Goal: Task Accomplishment & Management: Manage account settings

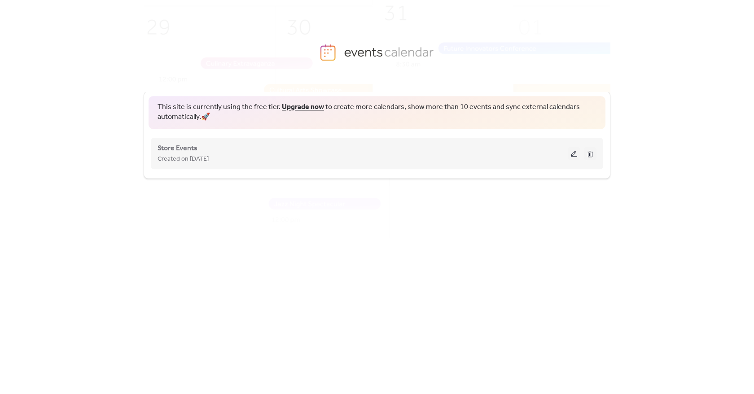
click at [361, 153] on div "Store Events Created on [DATE]" at bounding box center [363, 154] width 410 height 22
click at [183, 149] on span "Store Events" at bounding box center [178, 148] width 40 height 11
click at [186, 156] on span "Created on [DATE]" at bounding box center [183, 159] width 51 height 11
click at [186, 149] on span "Store Events" at bounding box center [178, 148] width 40 height 11
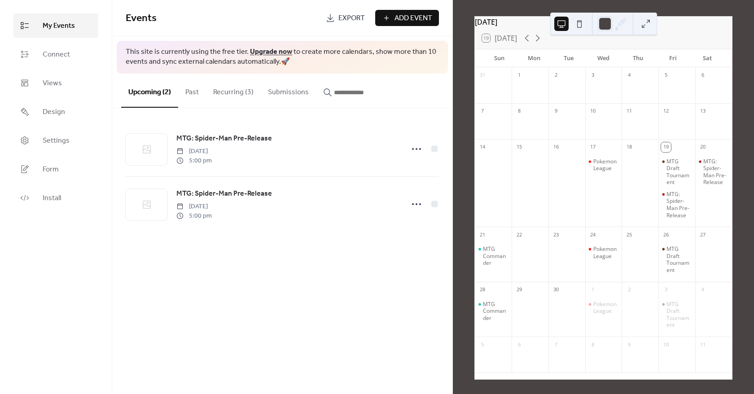
scroll to position [44, 0]
click at [74, 138] on link "Settings" at bounding box center [55, 140] width 85 height 24
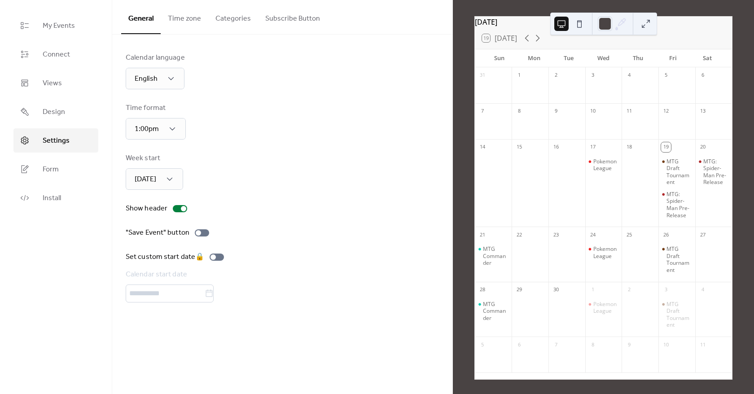
click at [242, 18] on button "Categories" at bounding box center [233, 16] width 50 height 33
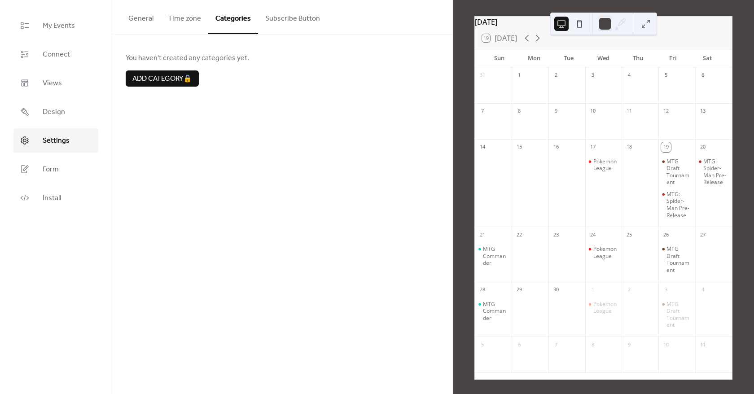
click at [154, 17] on button "General" at bounding box center [141, 16] width 40 height 33
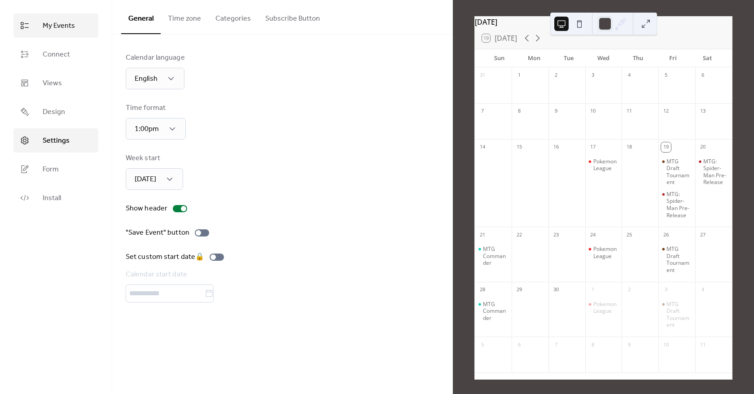
click at [33, 23] on link "My Events" at bounding box center [55, 25] width 85 height 24
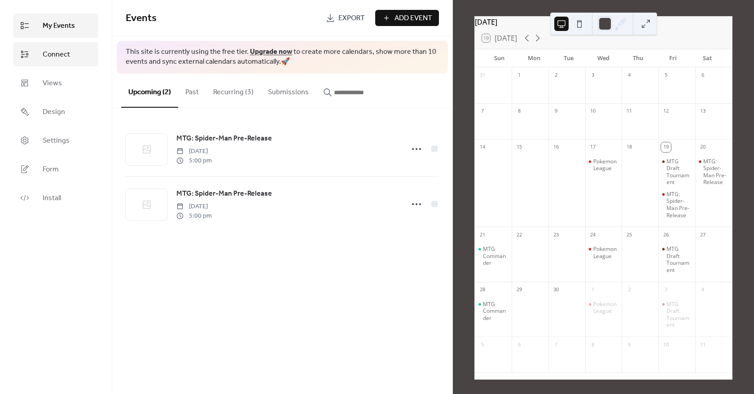
click at [45, 52] on span "Connect" at bounding box center [56, 54] width 27 height 11
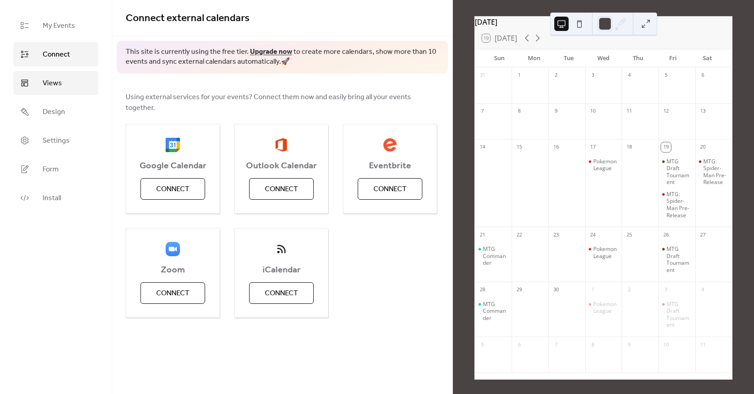
click at [49, 84] on span "Views" at bounding box center [52, 83] width 19 height 11
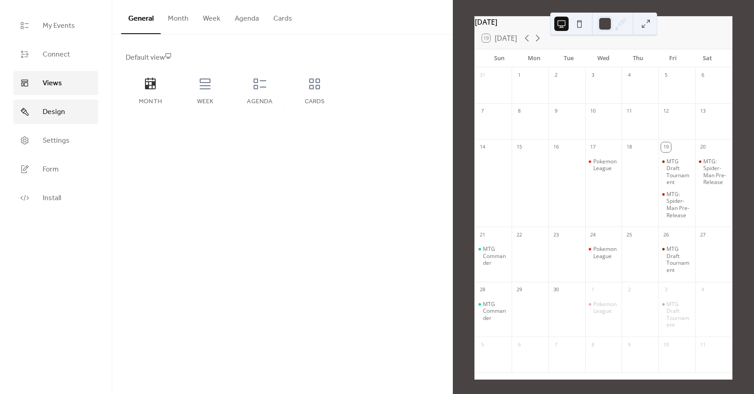
click at [49, 109] on span "Design" at bounding box center [54, 112] width 22 height 11
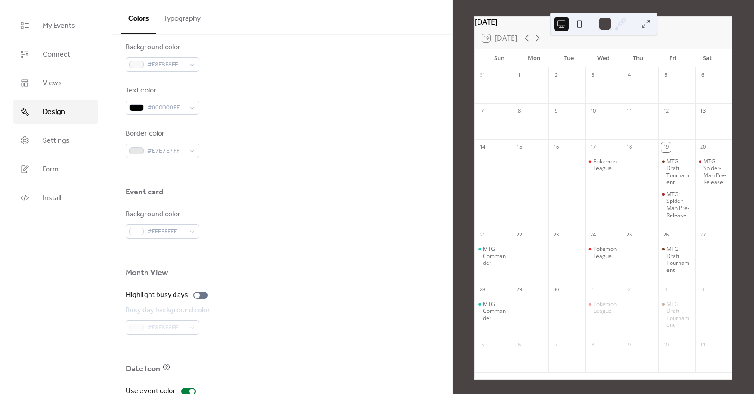
scroll to position [511, 0]
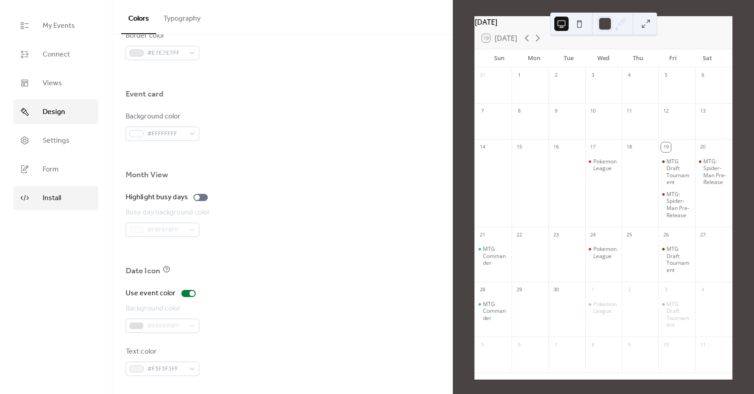
click at [50, 202] on span "Install" at bounding box center [52, 198] width 18 height 11
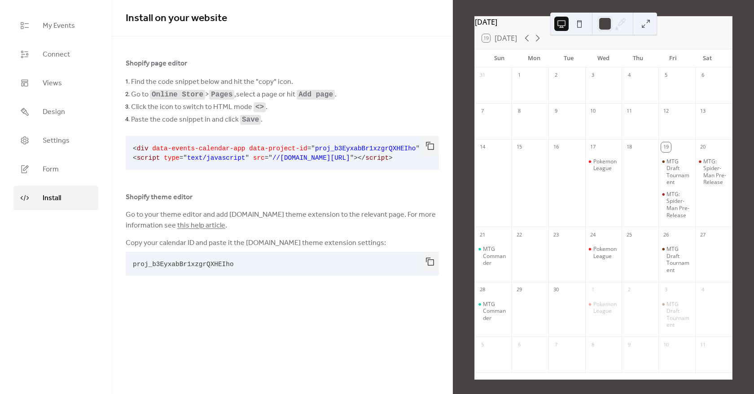
click at [315, 145] on span "proj_b3EyxabBr1xzgrQXHEIho" at bounding box center [365, 148] width 101 height 7
drag, startPoint x: 299, startPoint y: 147, endPoint x: 393, endPoint y: 150, distance: 94.8
click at [393, 150] on code "< div data-events-calendar-app data-project-id = " proj_b3EyxabBr1xzgrQXHEIho "…" at bounding box center [292, 153] width 318 height 17
copy span "proj_b3EyxabBr1xzgrQXHEIho"
click at [57, 49] on span "Connect" at bounding box center [56, 54] width 27 height 11
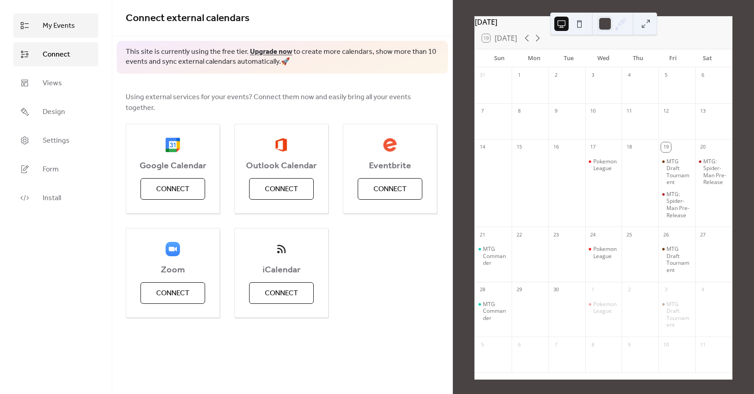
click at [59, 30] on span "My Events" at bounding box center [59, 26] width 32 height 11
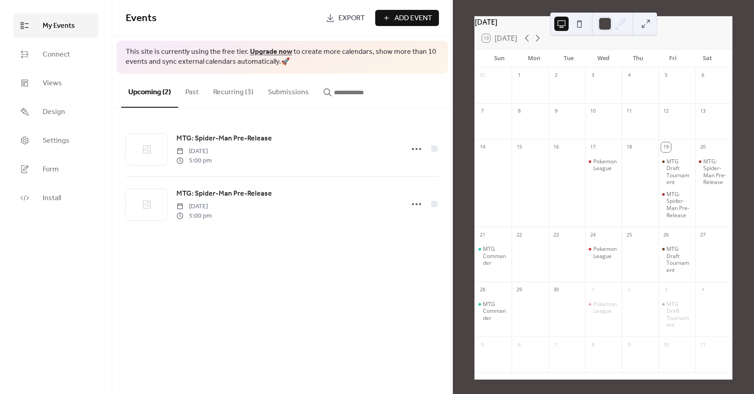
click at [417, 17] on span "Add Event" at bounding box center [414, 18] width 38 height 11
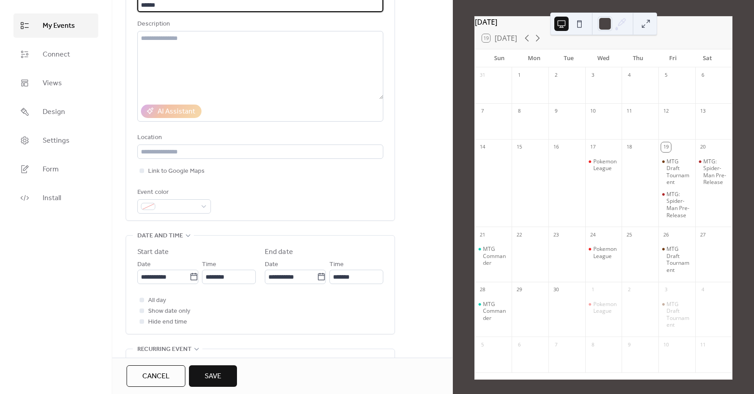
scroll to position [90, 0]
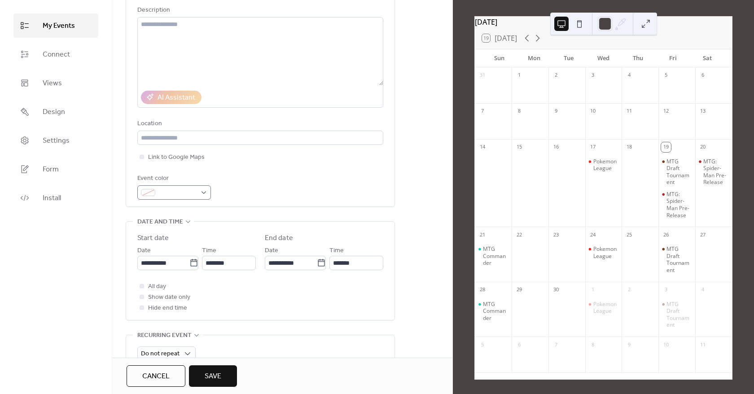
type input "******"
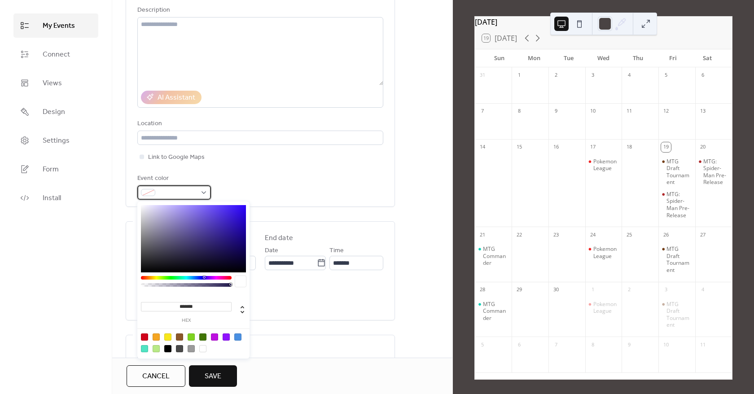
click at [183, 189] on span at bounding box center [178, 193] width 38 height 11
type input "*******"
drag, startPoint x: 67, startPoint y: 360, endPoint x: 64, endPoint y: 365, distance: 5.6
click at [61, 365] on body "**********" at bounding box center [377, 197] width 754 height 394
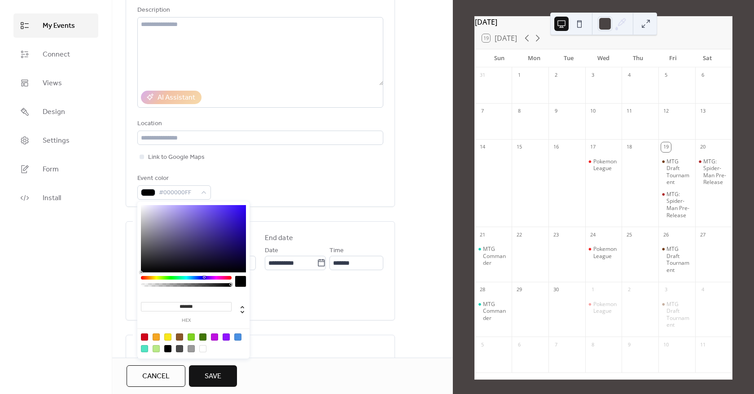
click at [338, 177] on div "Event color #000000FF" at bounding box center [260, 186] width 246 height 26
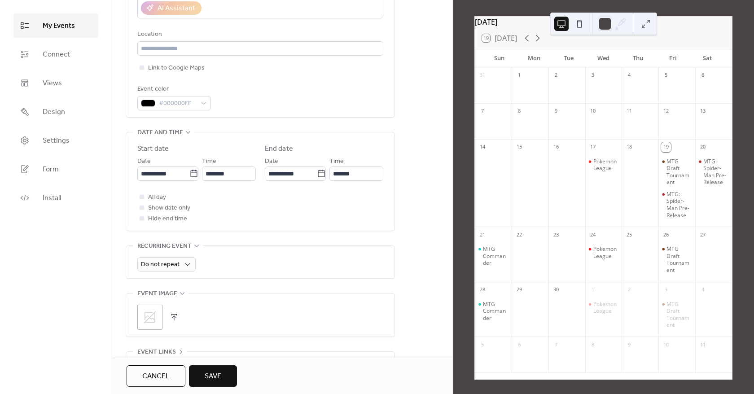
scroll to position [180, 0]
click at [156, 192] on span "All day" at bounding box center [157, 197] width 18 height 11
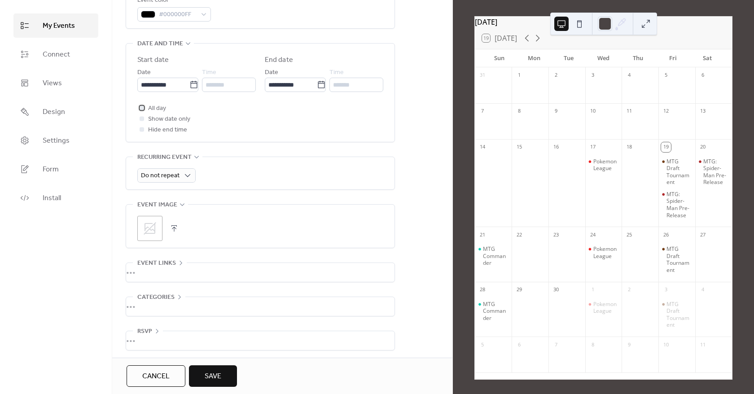
scroll to position [269, 0]
click at [174, 179] on span "Do not repeat" at bounding box center [160, 174] width 39 height 12
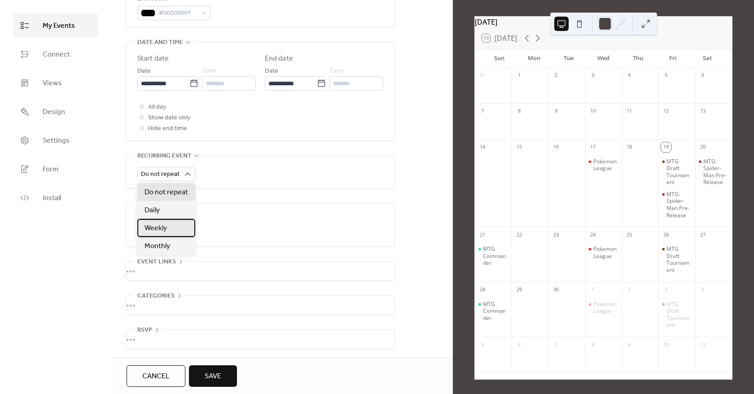
click at [159, 229] on span "Weekly" at bounding box center [156, 228] width 22 height 11
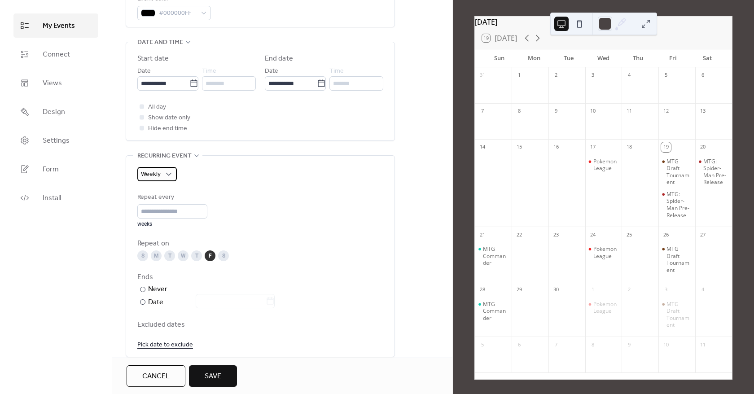
click at [174, 175] on div "Weekly" at bounding box center [157, 174] width 40 height 14
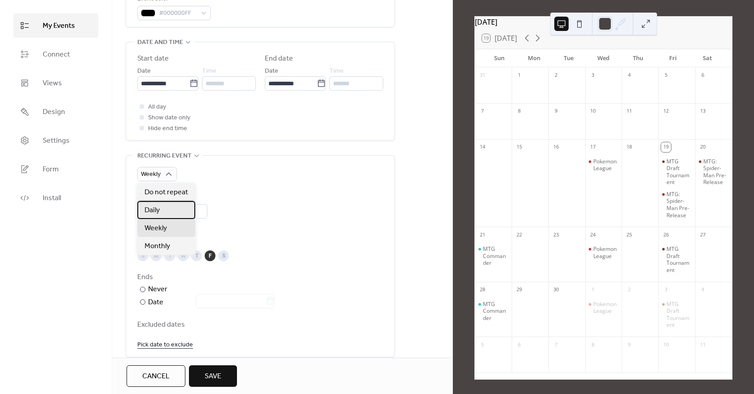
click at [171, 210] on div "Daily" at bounding box center [166, 210] width 58 height 18
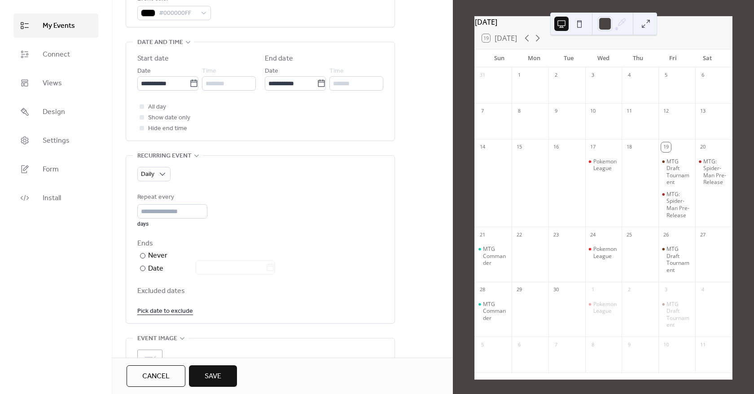
click at [162, 182] on div "Daily Repeat every * days Ends ​ Never ​ Date Excluded dates Pick date to exclu…" at bounding box center [260, 242] width 246 height 150
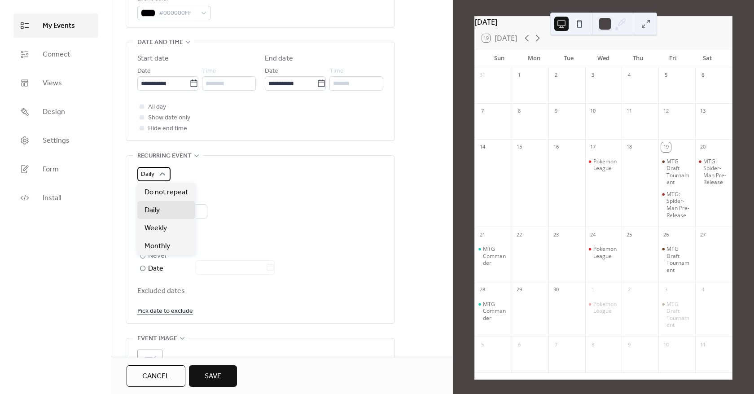
click at [157, 173] on div "Daily" at bounding box center [153, 174] width 33 height 14
click at [156, 222] on div "Weekly" at bounding box center [166, 228] width 58 height 18
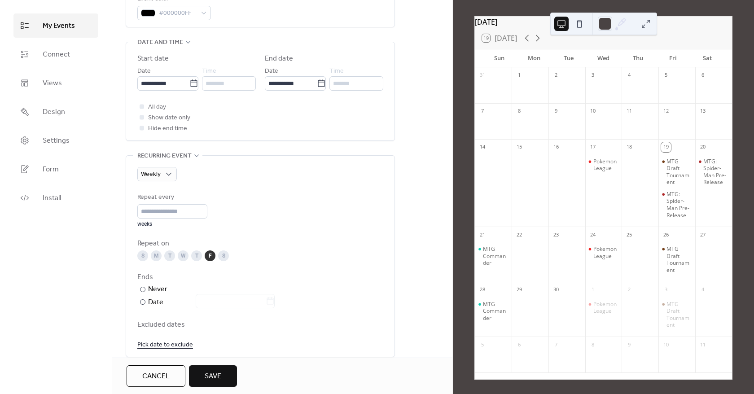
click at [150, 254] on div "S M T W T F S" at bounding box center [260, 256] width 246 height 11
click at [161, 255] on div "M" at bounding box center [156, 256] width 11 height 11
click at [175, 255] on div "S M T W T F S" at bounding box center [260, 256] width 246 height 11
click at [169, 256] on div "T" at bounding box center [169, 256] width 11 height 11
click at [202, 257] on div "S M T W T F S" at bounding box center [260, 256] width 246 height 11
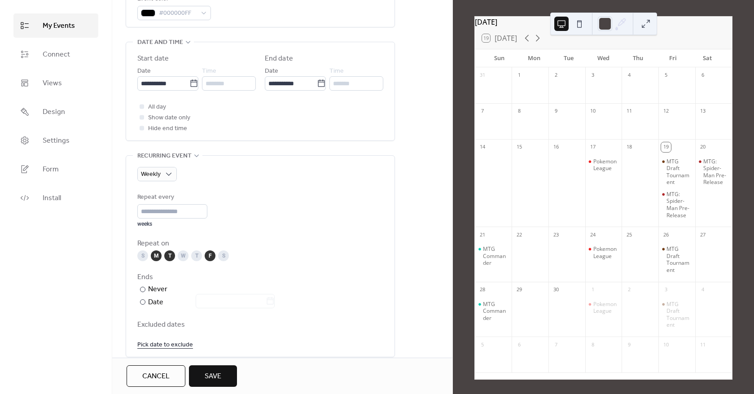
click at [205, 256] on div "F" at bounding box center [210, 256] width 11 height 11
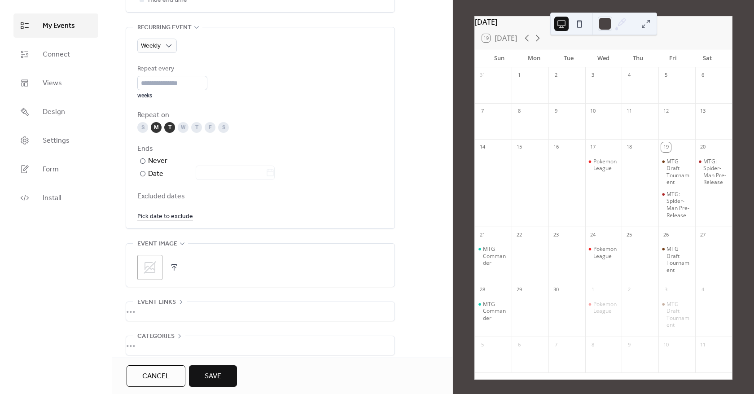
scroll to position [404, 0]
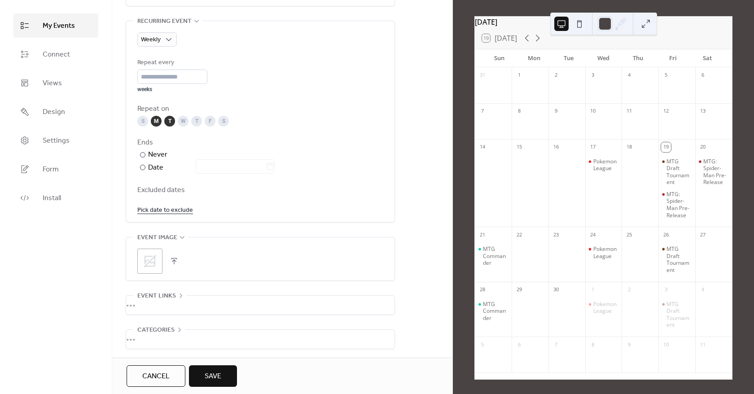
click at [222, 370] on button "Save" at bounding box center [213, 376] width 48 height 22
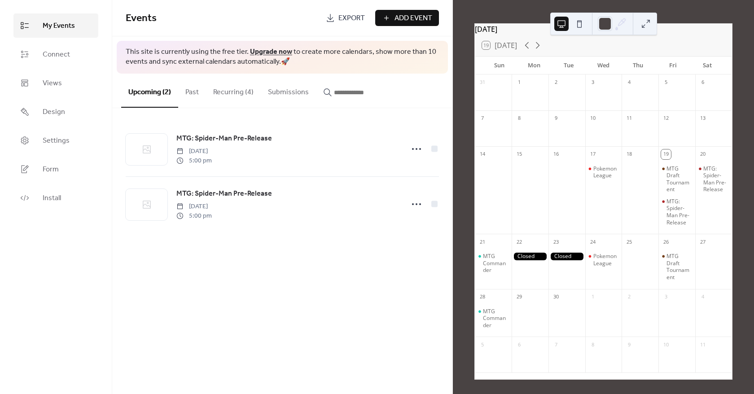
scroll to position [37, 0]
click at [234, 94] on button "Recurring (4)" at bounding box center [233, 90] width 55 height 33
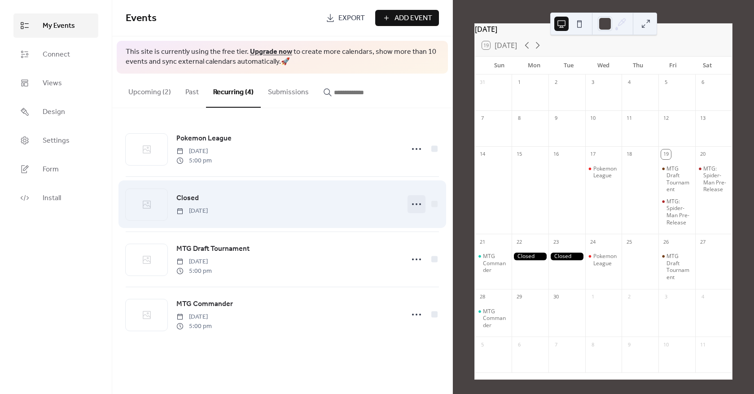
click at [422, 201] on icon at bounding box center [416, 204] width 14 height 14
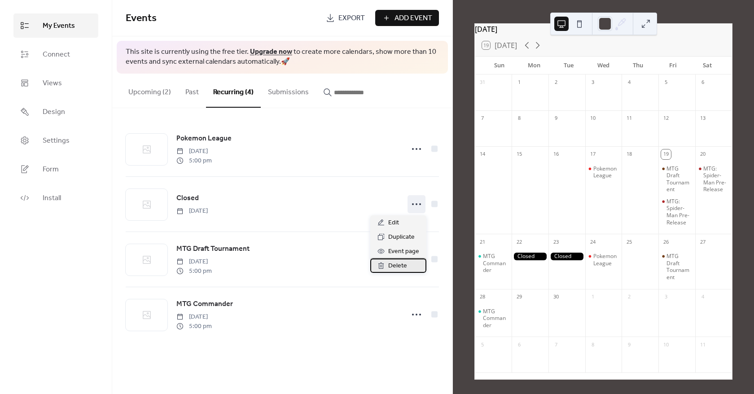
click at [391, 266] on span "Delete" at bounding box center [397, 266] width 19 height 11
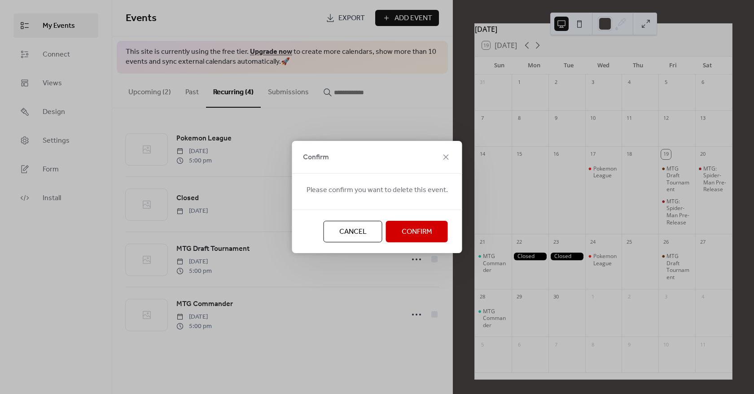
click at [422, 237] on span "Confirm" at bounding box center [417, 232] width 31 height 11
